Goal: Communication & Community: Participate in discussion

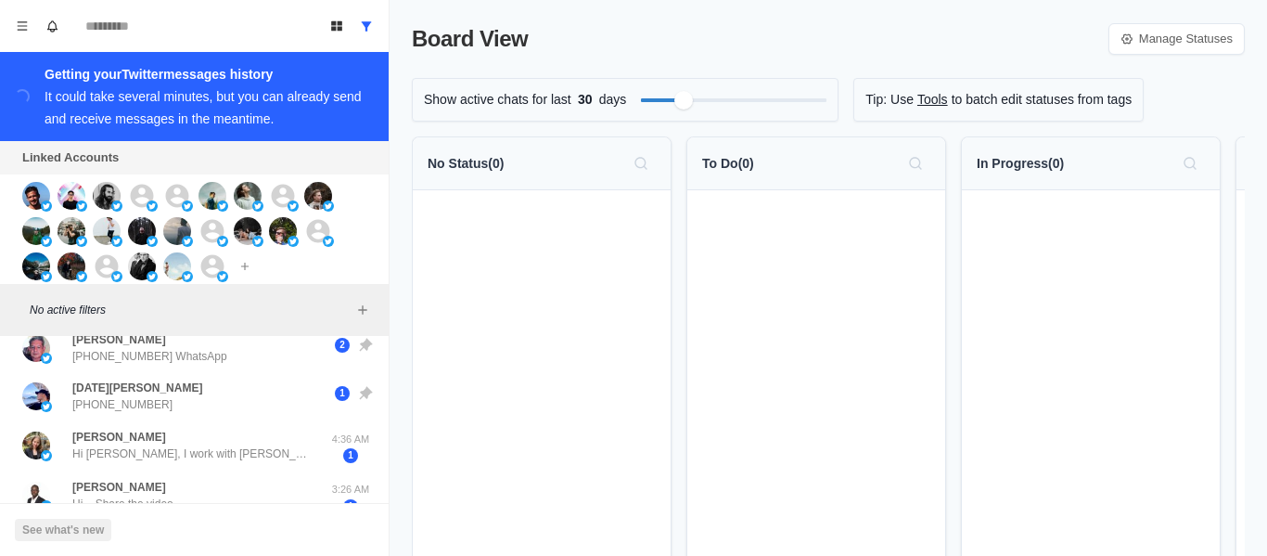
scroll to position [165, 0]
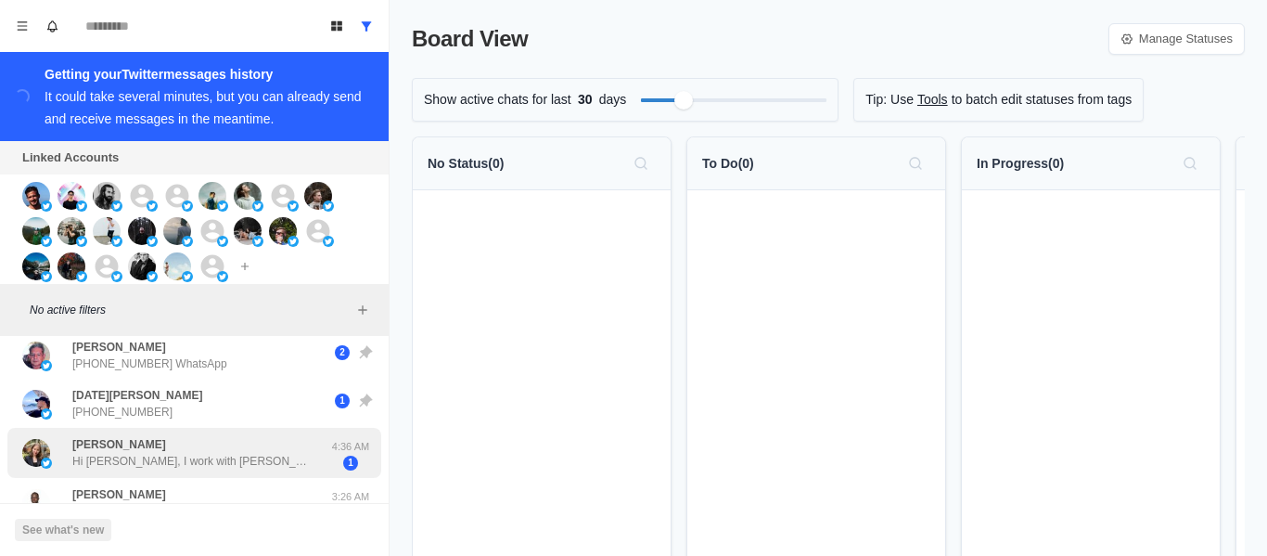
click at [245, 422] on div "[DATE][PERSON_NAME] [PHONE_NUMBER] 1" at bounding box center [194, 403] width 374 height 48
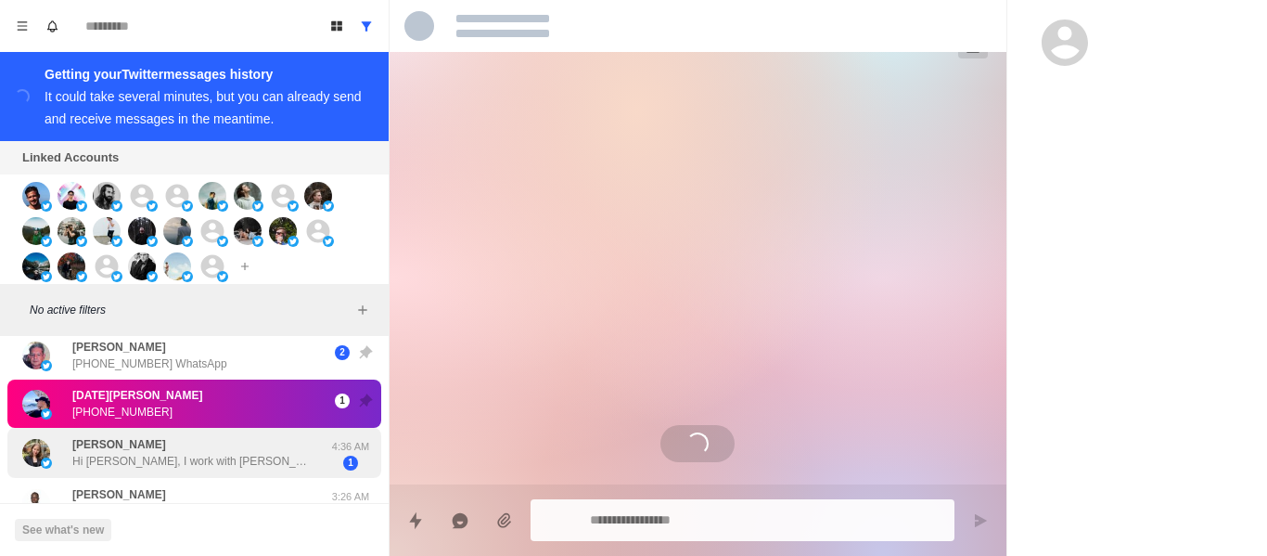
click at [230, 440] on div "[PERSON_NAME] Hi [PERSON_NAME], I work with [PERSON_NAME], and we’re giving awa…" at bounding box center [192, 452] width 241 height 33
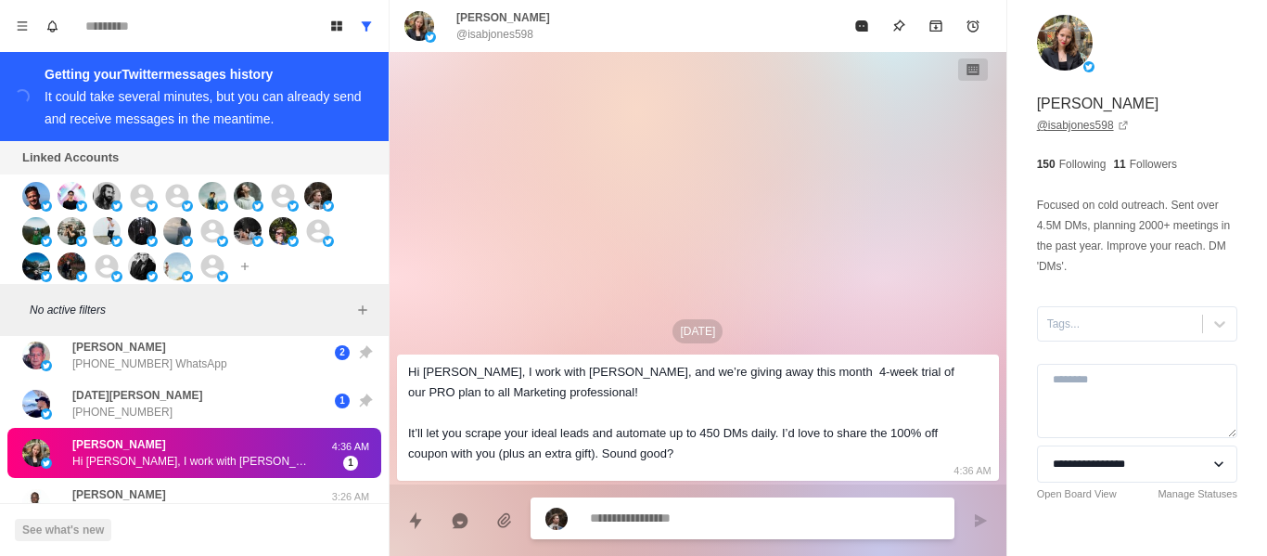
click at [1092, 124] on link "@ isabjones598" at bounding box center [1083, 125] width 92 height 17
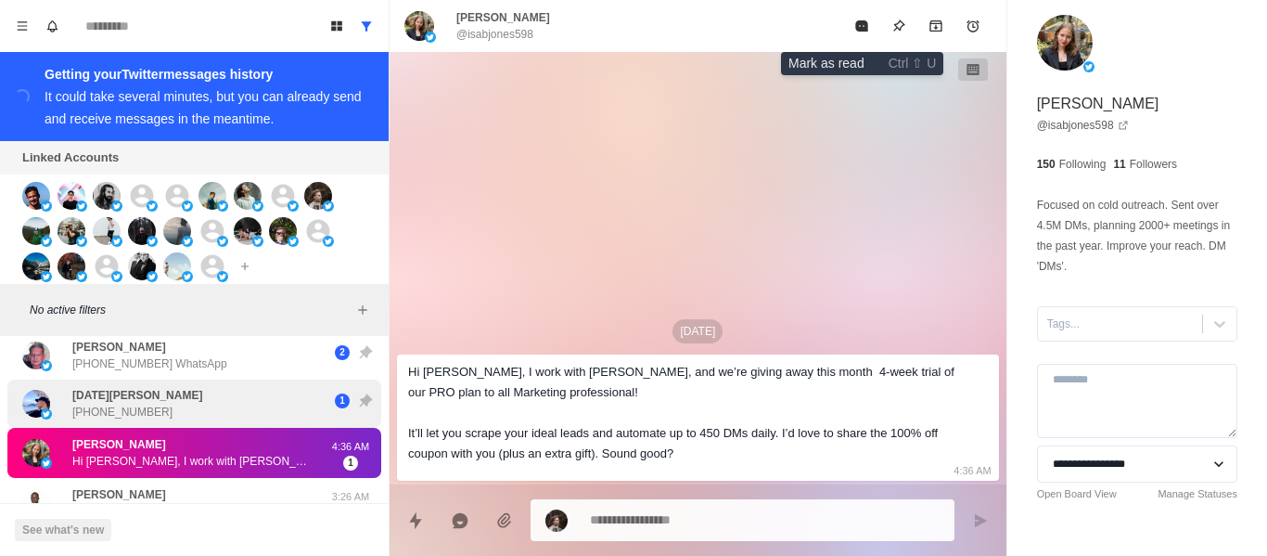
drag, startPoint x: 862, startPoint y: 22, endPoint x: 248, endPoint y: 428, distance: 735.8
click at [862, 23] on icon "Mark as read" at bounding box center [861, 25] width 12 height 11
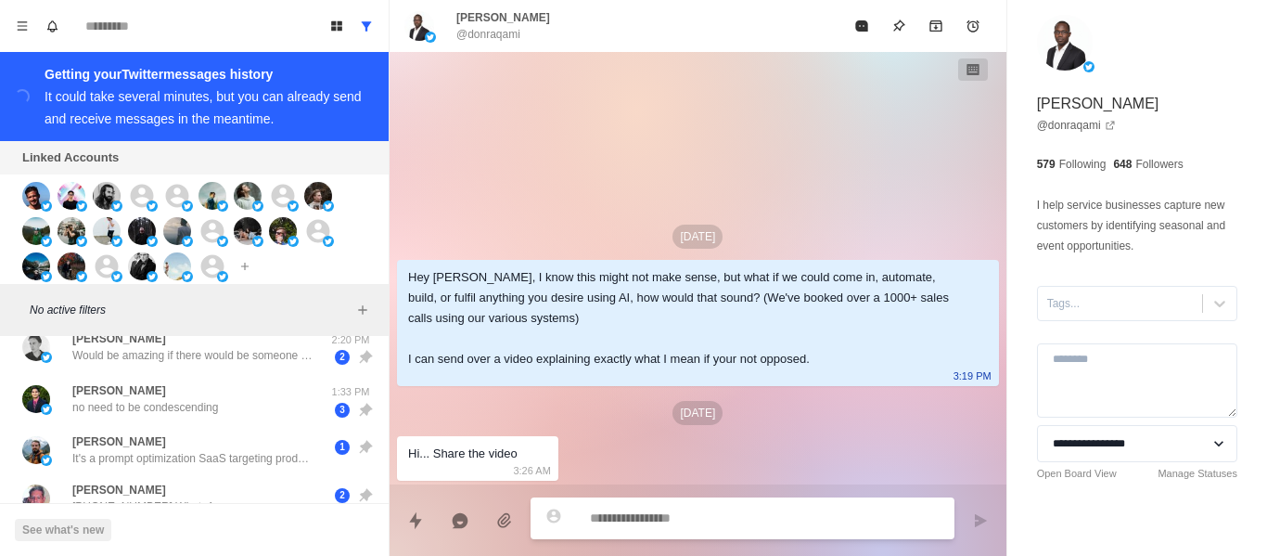
scroll to position [0, 0]
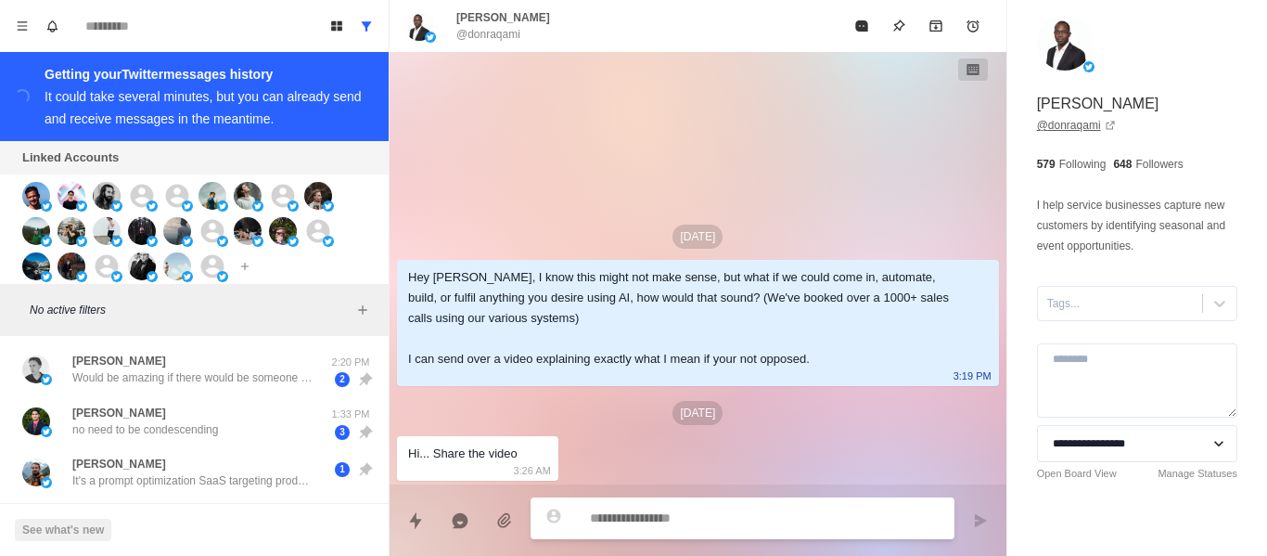
click at [1065, 132] on link "@ donraqami" at bounding box center [1076, 125] width 79 height 17
click at [374, 16] on button "Show all conversations" at bounding box center [367, 26] width 30 height 30
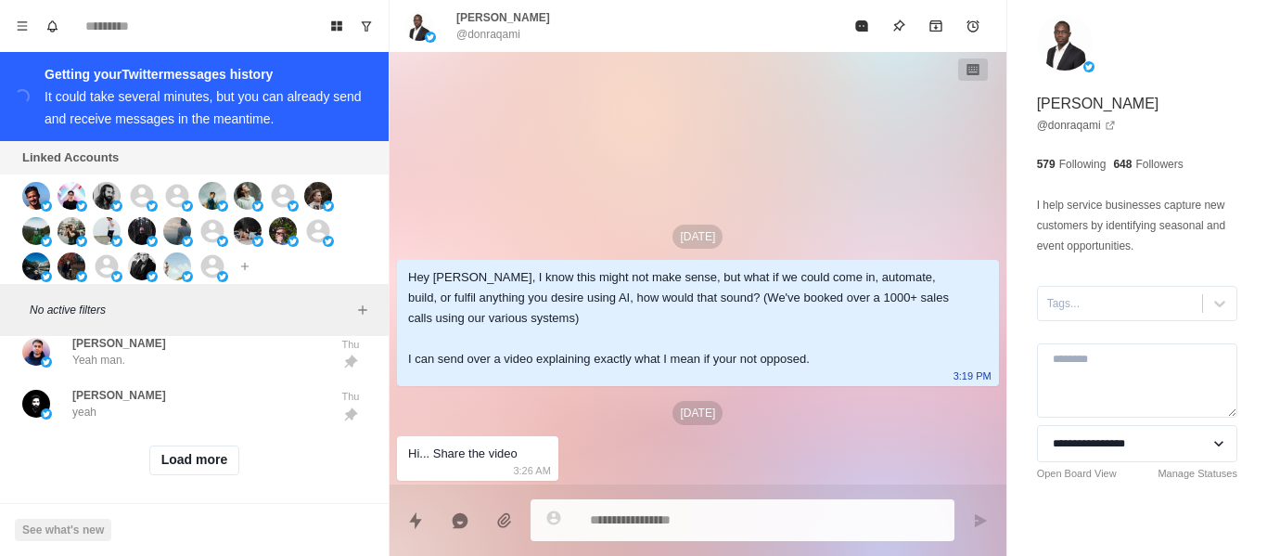
scroll to position [984, 0]
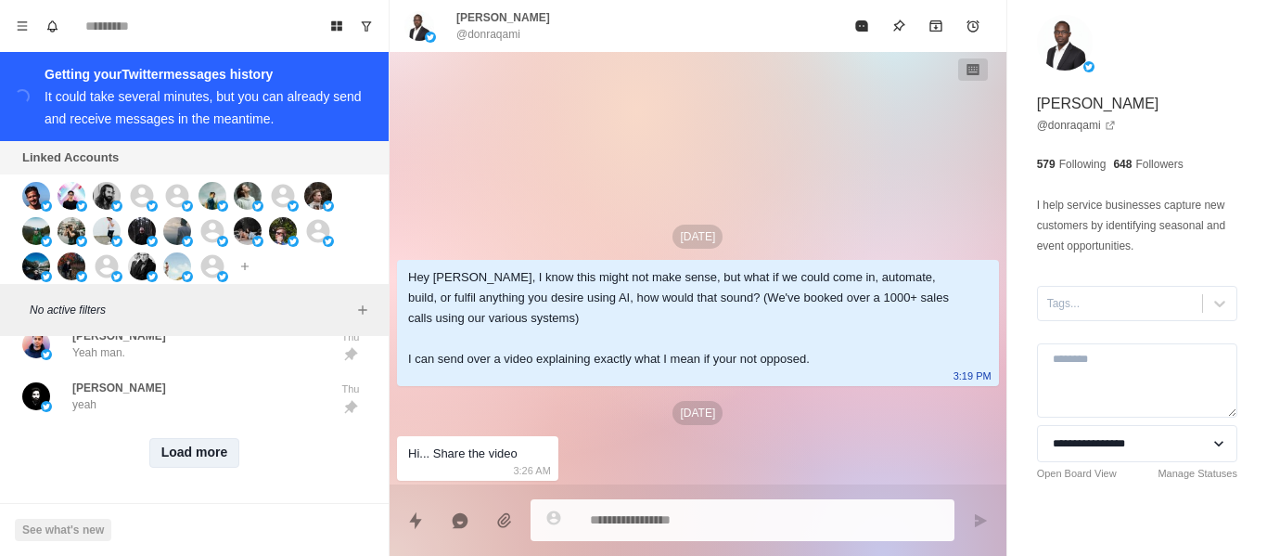
click at [203, 452] on button "Load more" at bounding box center [194, 453] width 91 height 30
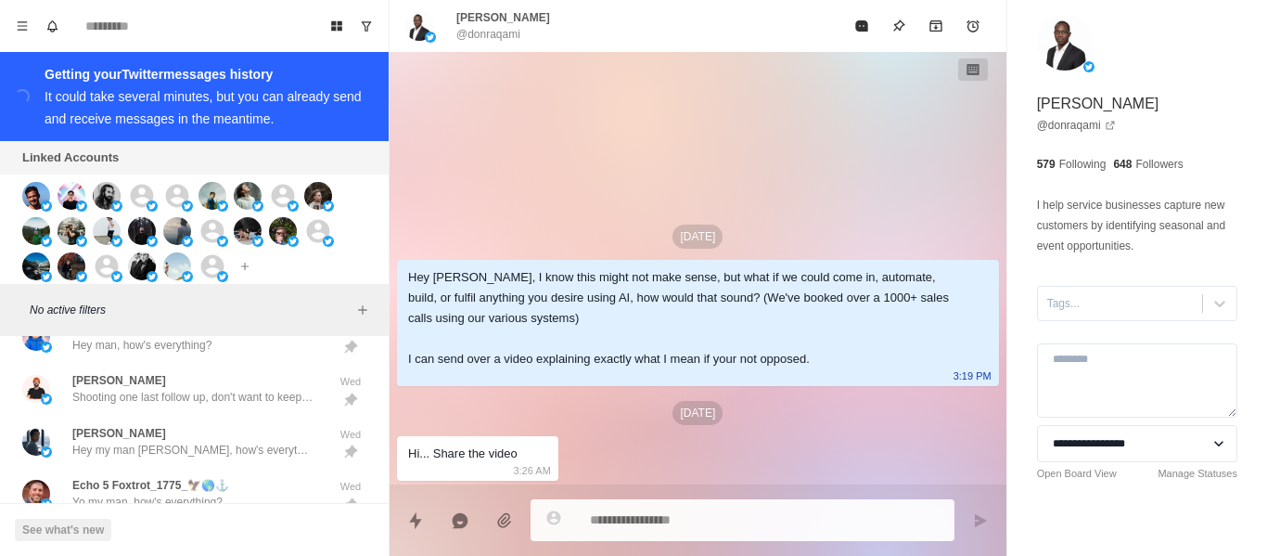
scroll to position [2045, 0]
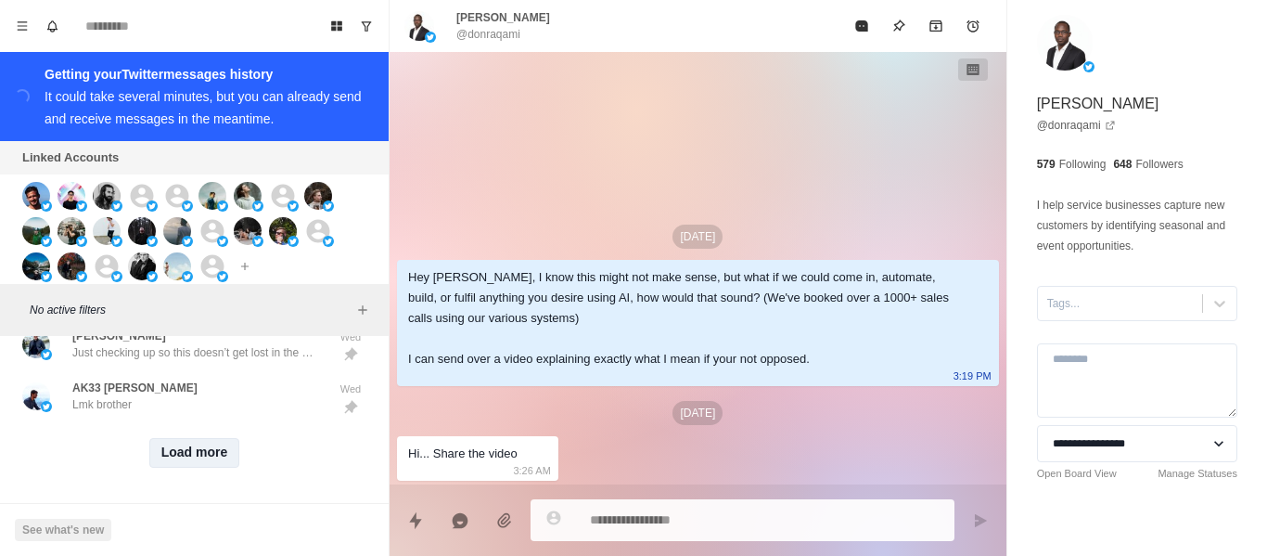
click at [173, 438] on button "Load more" at bounding box center [194, 453] width 91 height 30
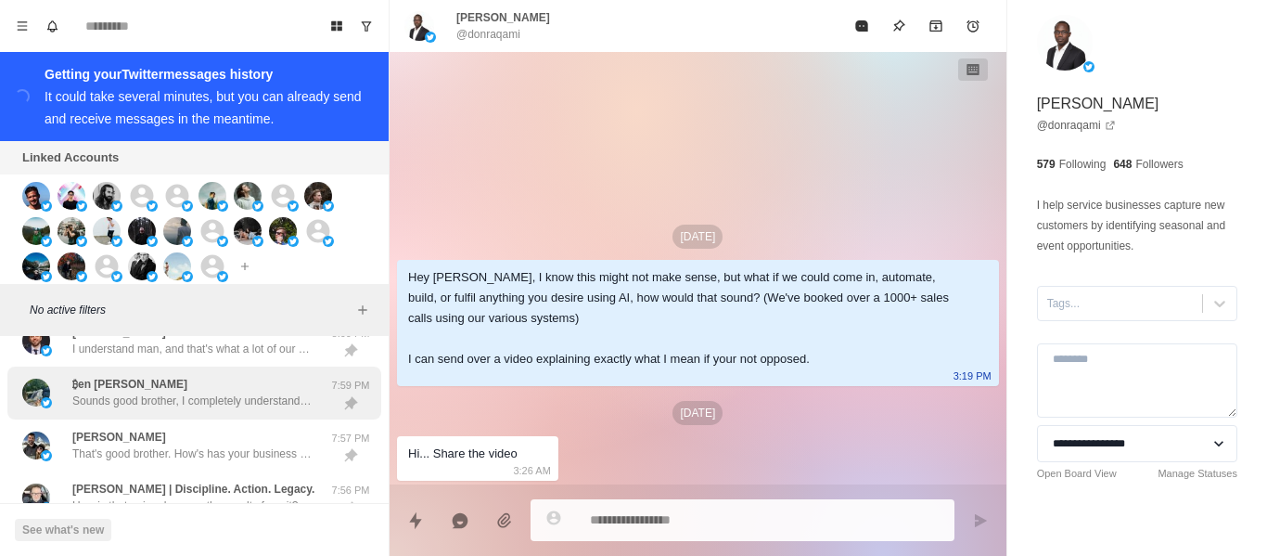
scroll to position [0, 0]
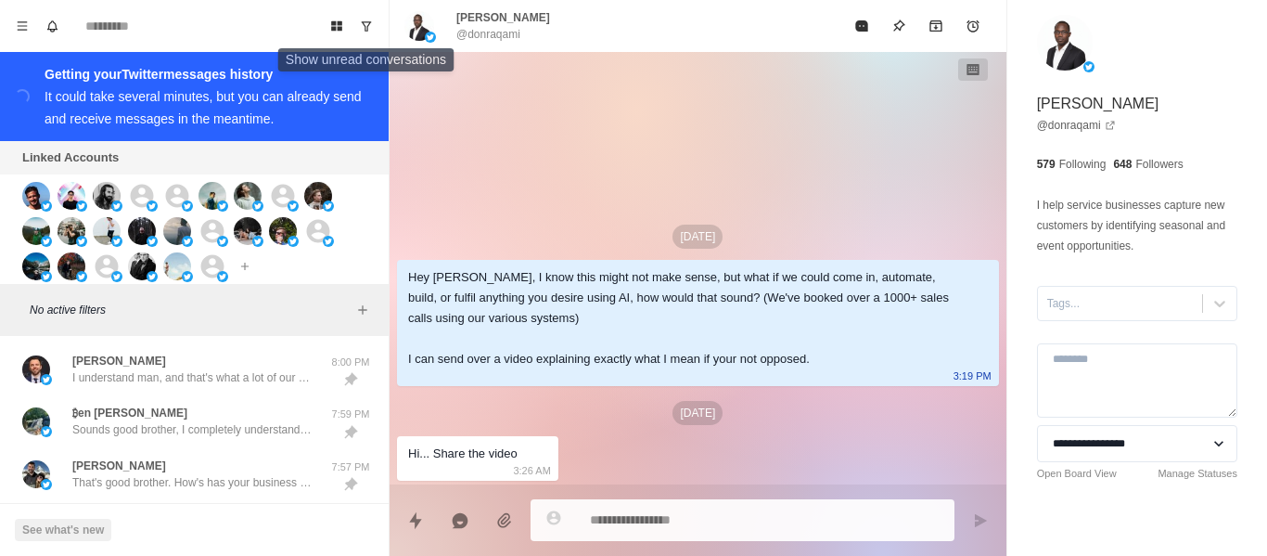
drag, startPoint x: 378, startPoint y: 19, endPoint x: 233, endPoint y: 335, distance: 347.4
click at [375, 21] on button "Show unread conversations" at bounding box center [367, 26] width 30 height 30
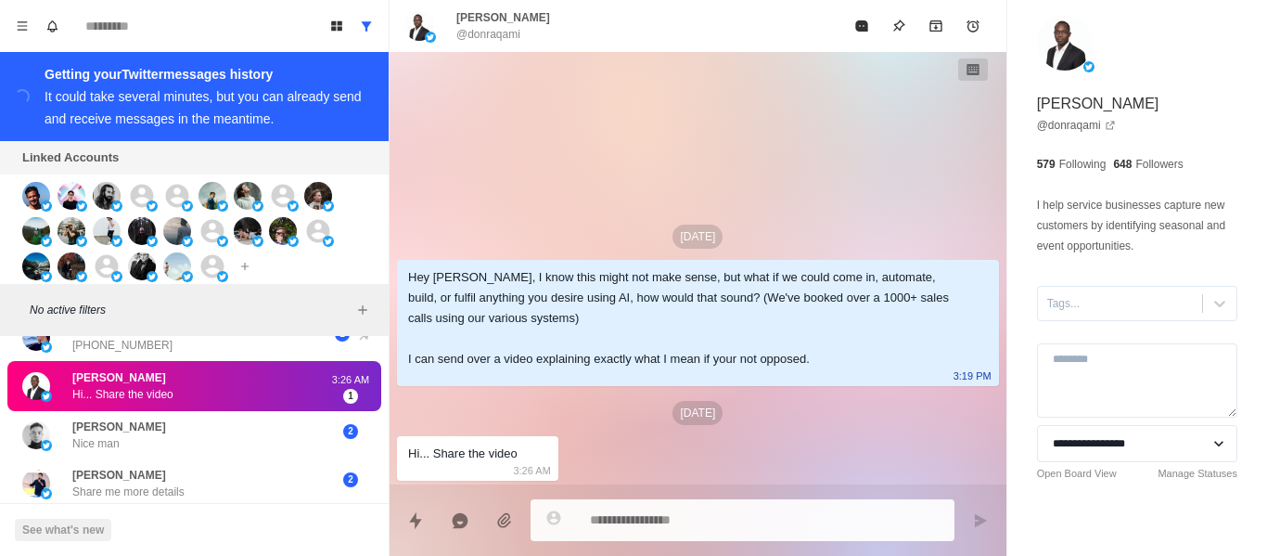
scroll to position [186, 0]
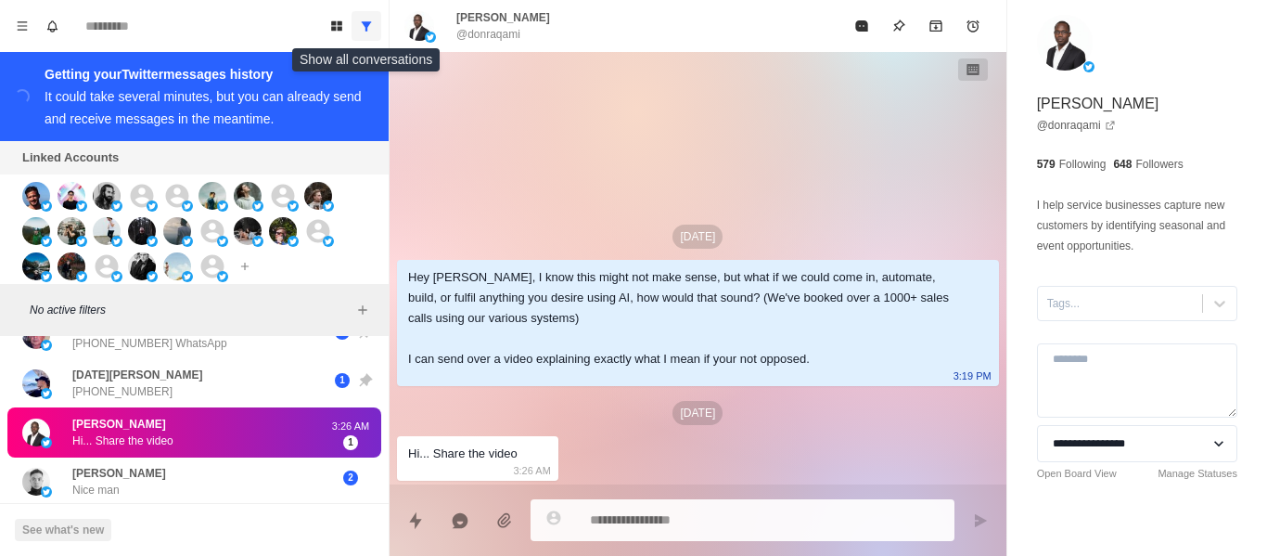
click at [360, 18] on button "Show all conversations" at bounding box center [367, 26] width 30 height 30
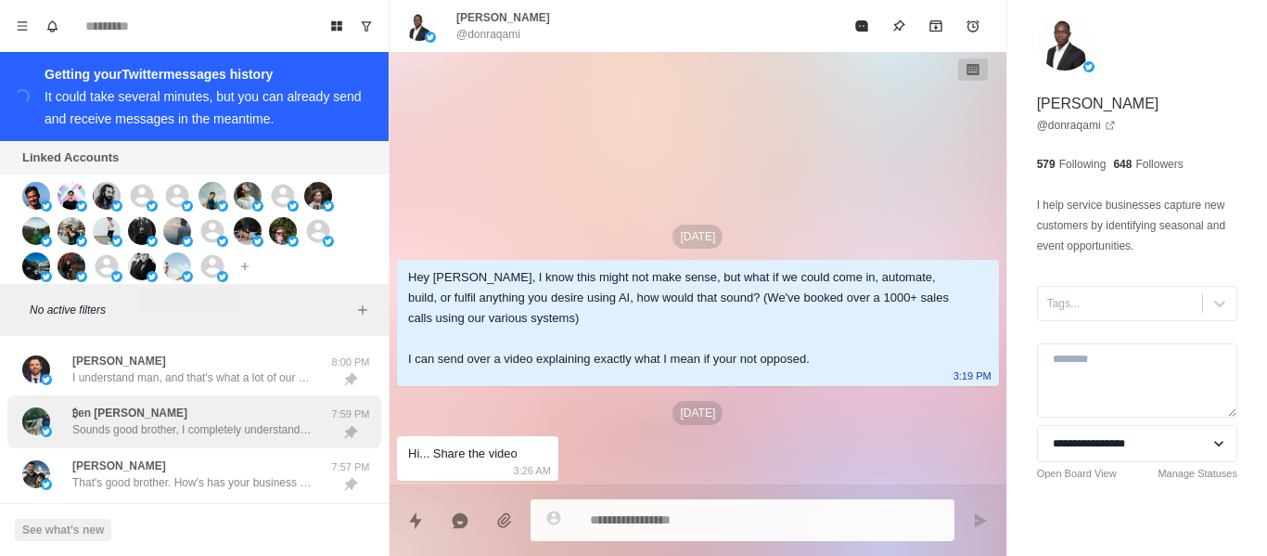
click at [153, 410] on div "₿en [PERSON_NAME] Sounds good brother, I completely understand. What would be y…" at bounding box center [174, 422] width 305 height 38
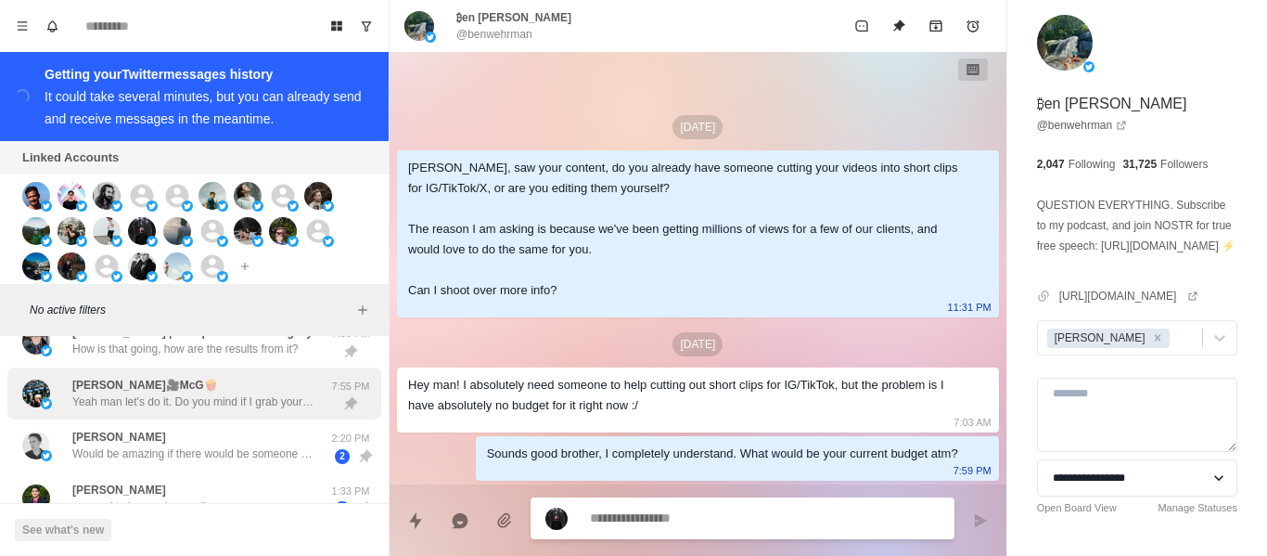
click at [148, 398] on p "Yeah man let's do it. Do you mind if I grab your email so I can book you in for…" at bounding box center [192, 401] width 241 height 17
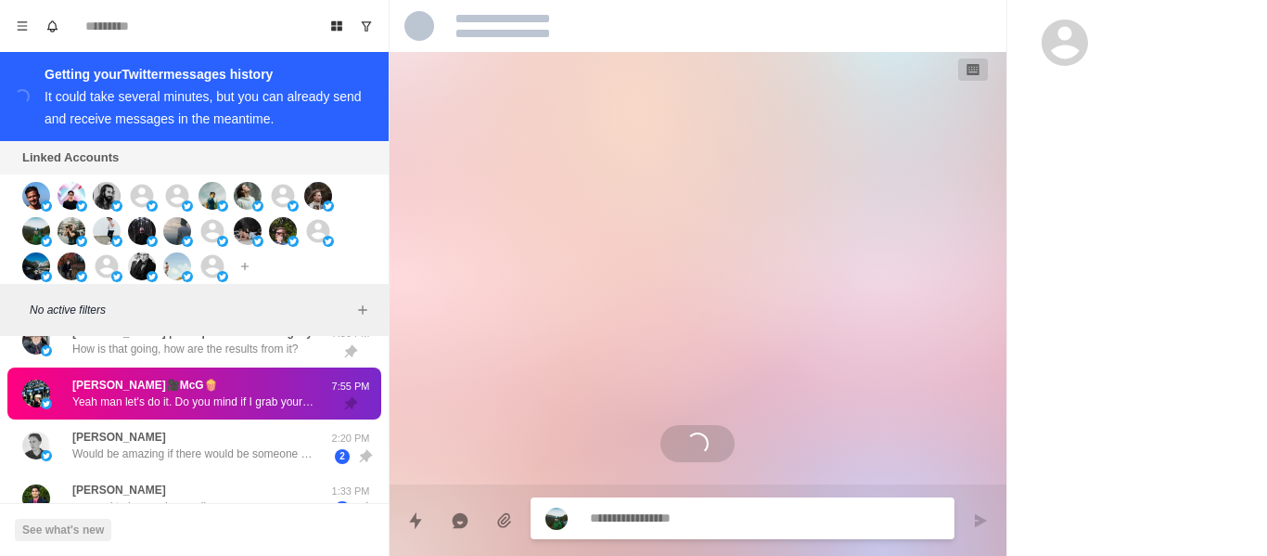
scroll to position [1349, 0]
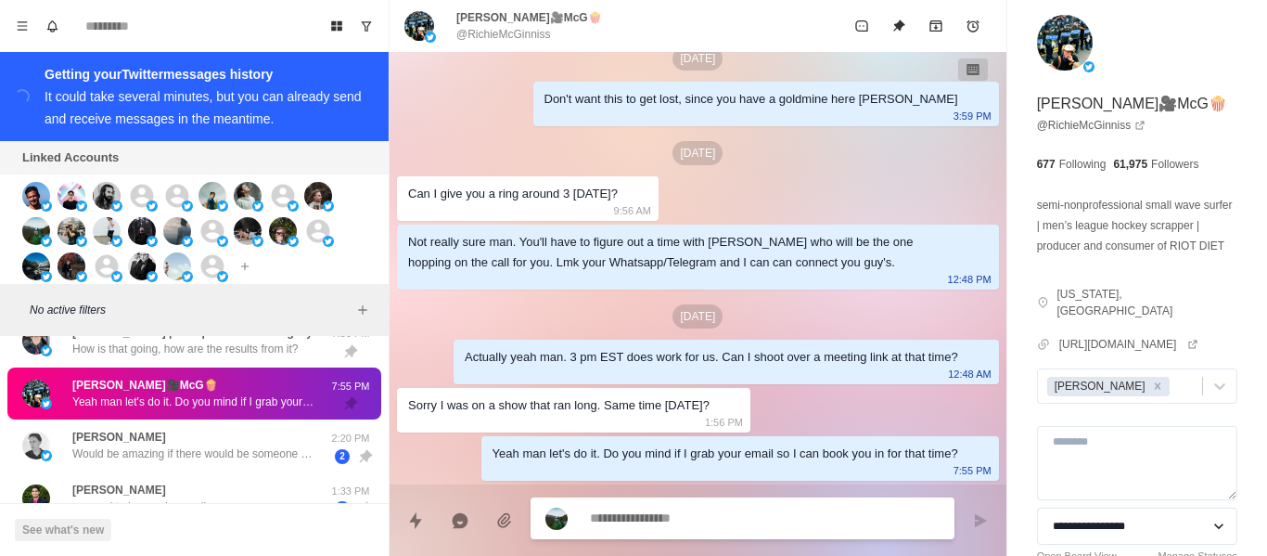
click at [517, 44] on div "[PERSON_NAME]🎥McG🍿 @RichieMcGinniss" at bounding box center [698, 26] width 617 height 52
click at [513, 36] on p "@RichieMcGinniss" at bounding box center [503, 34] width 95 height 17
click at [512, 35] on p "@RichieMcGinniss" at bounding box center [503, 34] width 95 height 17
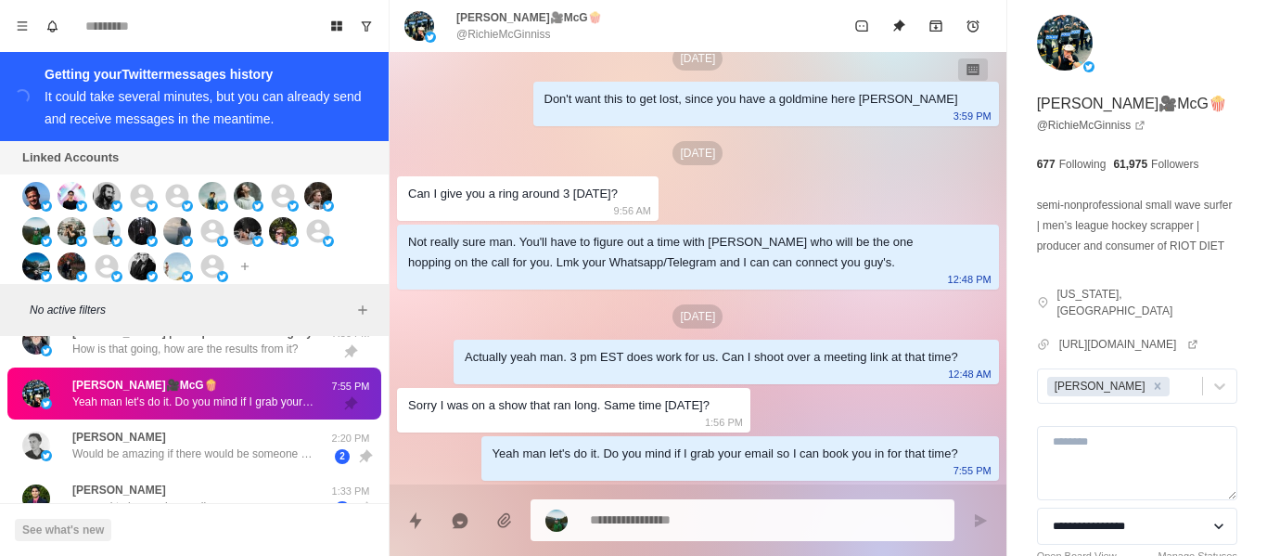
click at [522, 199] on div "Can I give you a ring around 3 [DATE]?" at bounding box center [513, 194] width 210 height 20
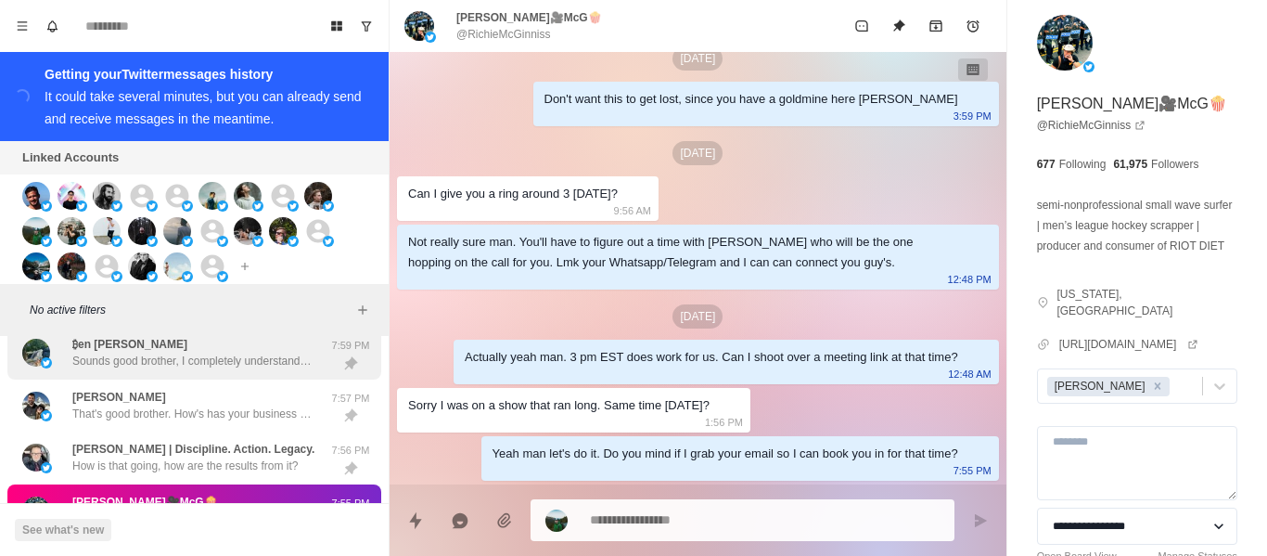
scroll to position [0, 0]
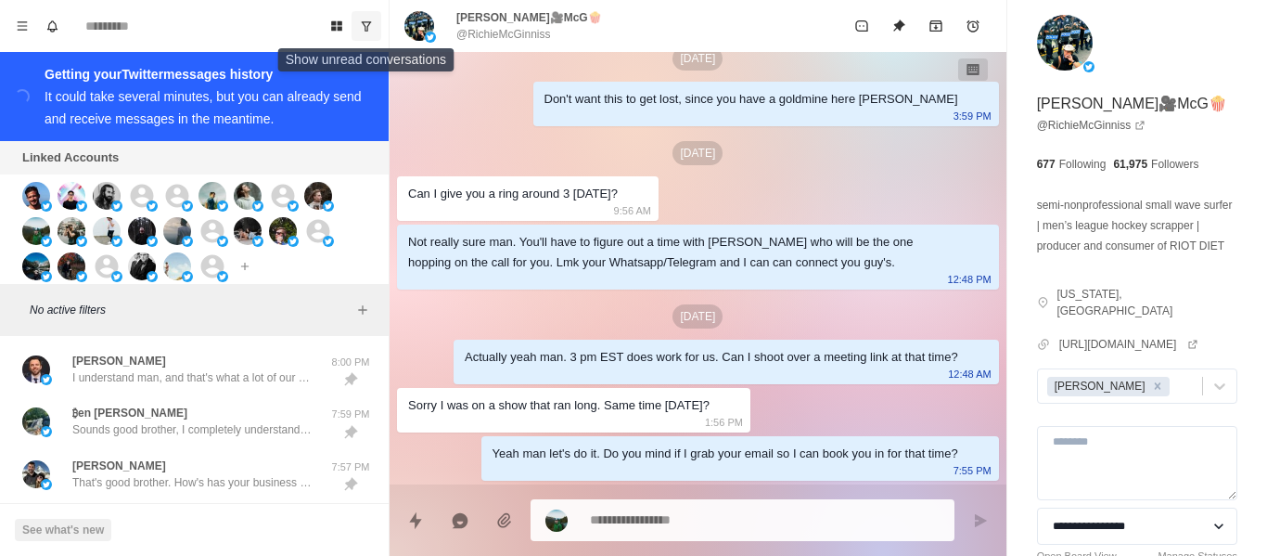
click at [363, 14] on button "Show unread conversations" at bounding box center [367, 26] width 30 height 30
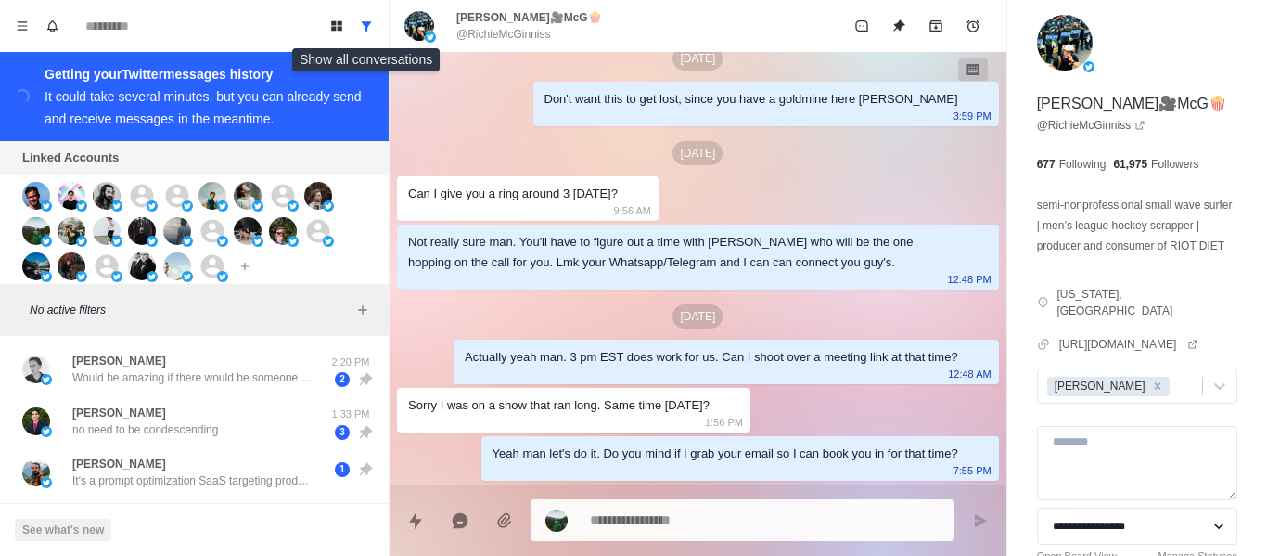
type textarea "*"
